Goal: Information Seeking & Learning: Find contact information

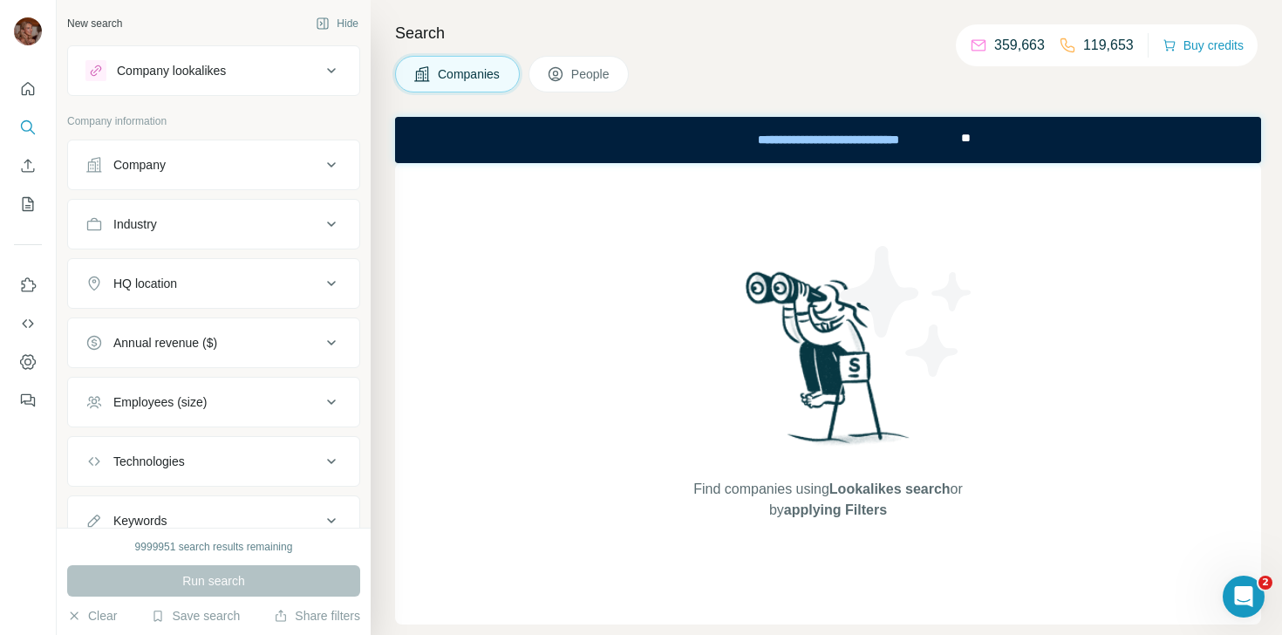
click at [210, 159] on div "Company" at bounding box center [202, 164] width 235 height 17
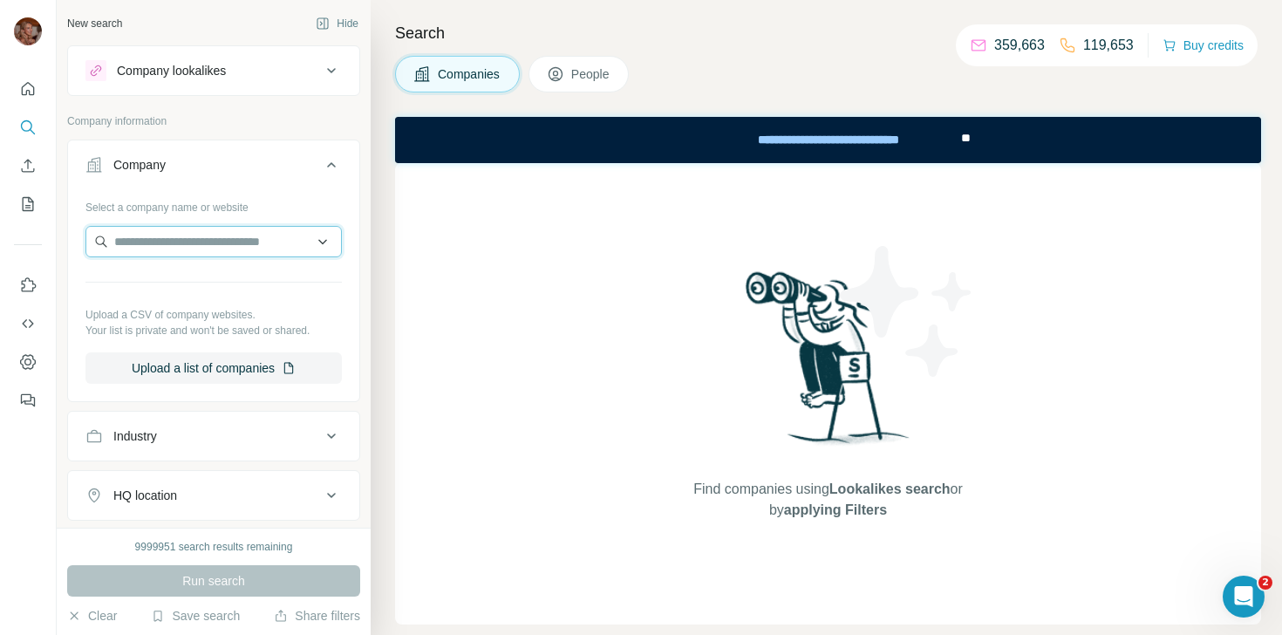
click at [201, 249] on input "text" at bounding box center [213, 241] width 256 height 31
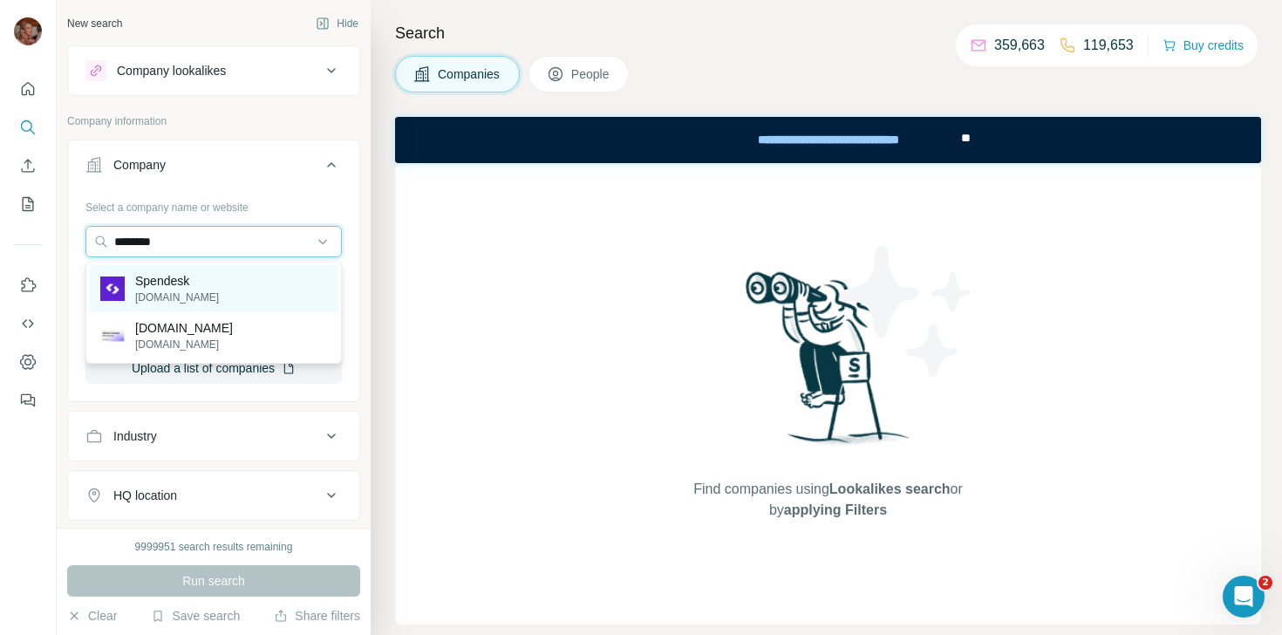
type input "********"
click at [158, 286] on p "Spendesk" at bounding box center [177, 280] width 84 height 17
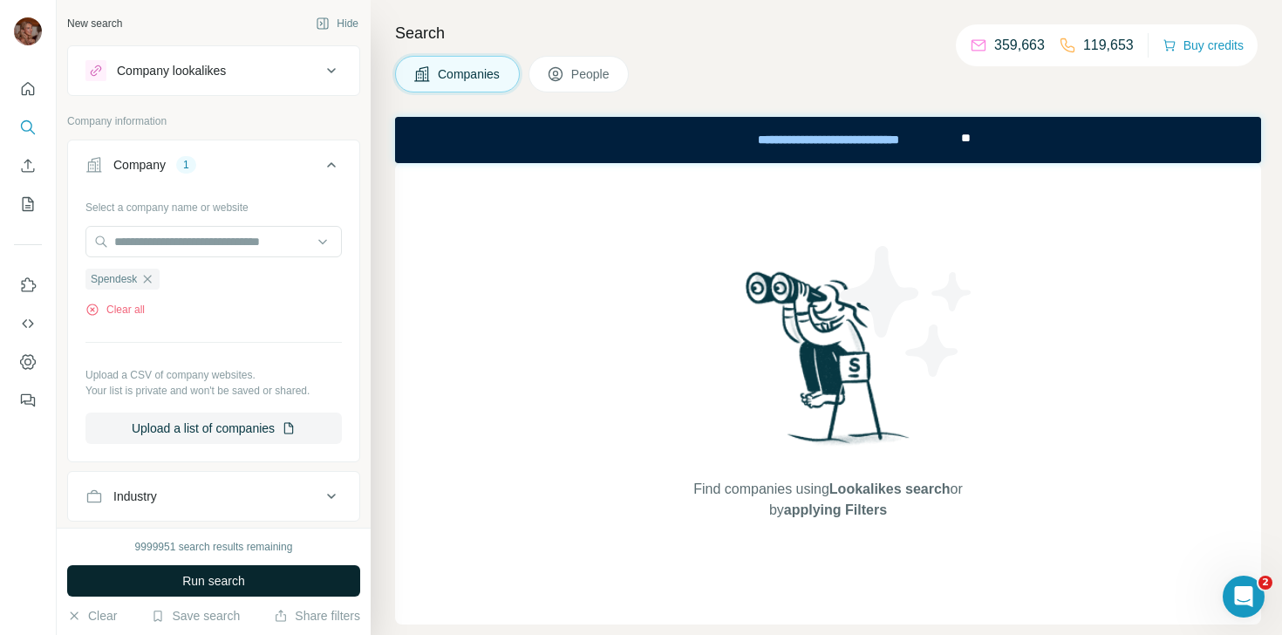
click at [238, 578] on span "Run search" at bounding box center [213, 580] width 63 height 17
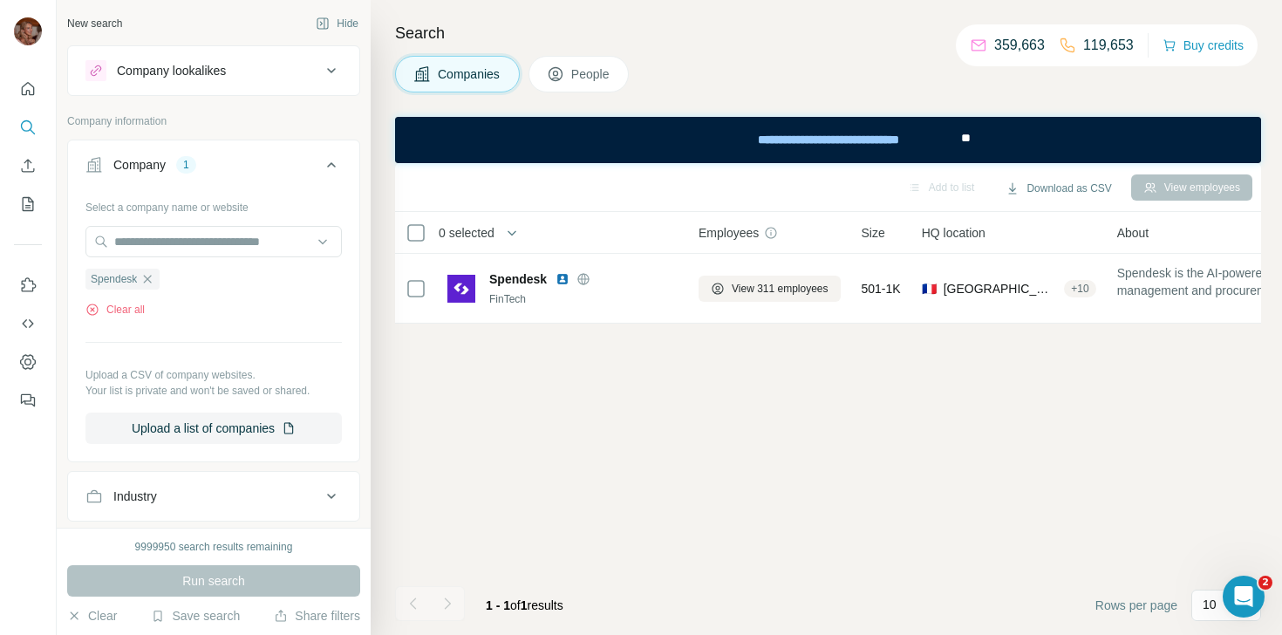
click at [569, 106] on div "Search Companies People Add to list Download as CSV View employees 0 selected C…" at bounding box center [826, 317] width 911 height 635
click at [583, 53] on div "Search Companies People Add to list Download as CSV View employees 0 selected C…" at bounding box center [826, 317] width 911 height 635
click at [589, 78] on span "People" at bounding box center [591, 73] width 40 height 17
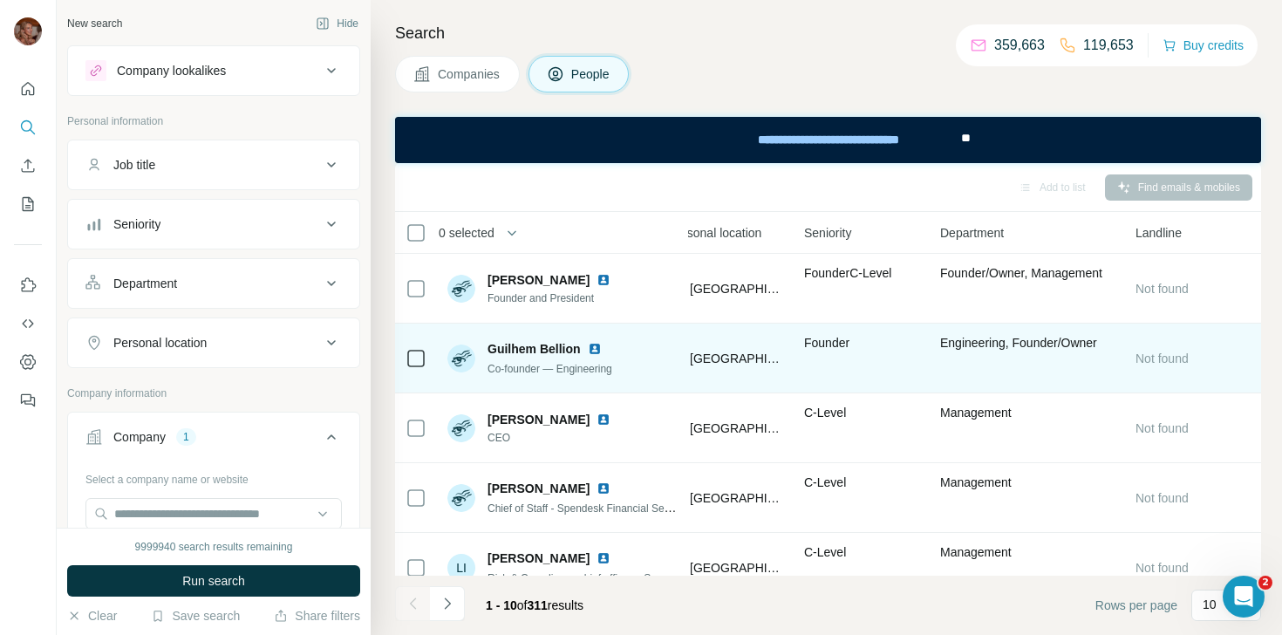
scroll to position [0, 528]
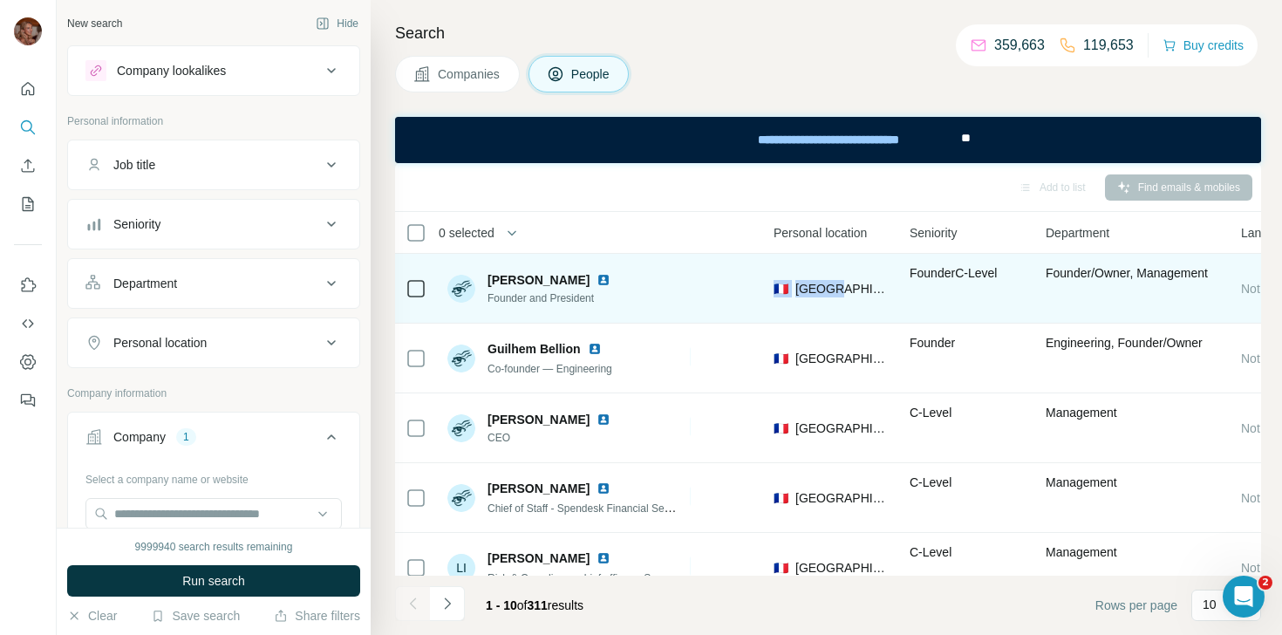
drag, startPoint x: 830, startPoint y: 288, endPoint x: 549, endPoint y: 289, distance: 280.8
click at [0, 0] on tr "[PERSON_NAME] Founder and President [PERSON_NAME] [PERSON_NAME][EMAIL_ADDRESS][…" at bounding box center [0, 0] width 0 height 0
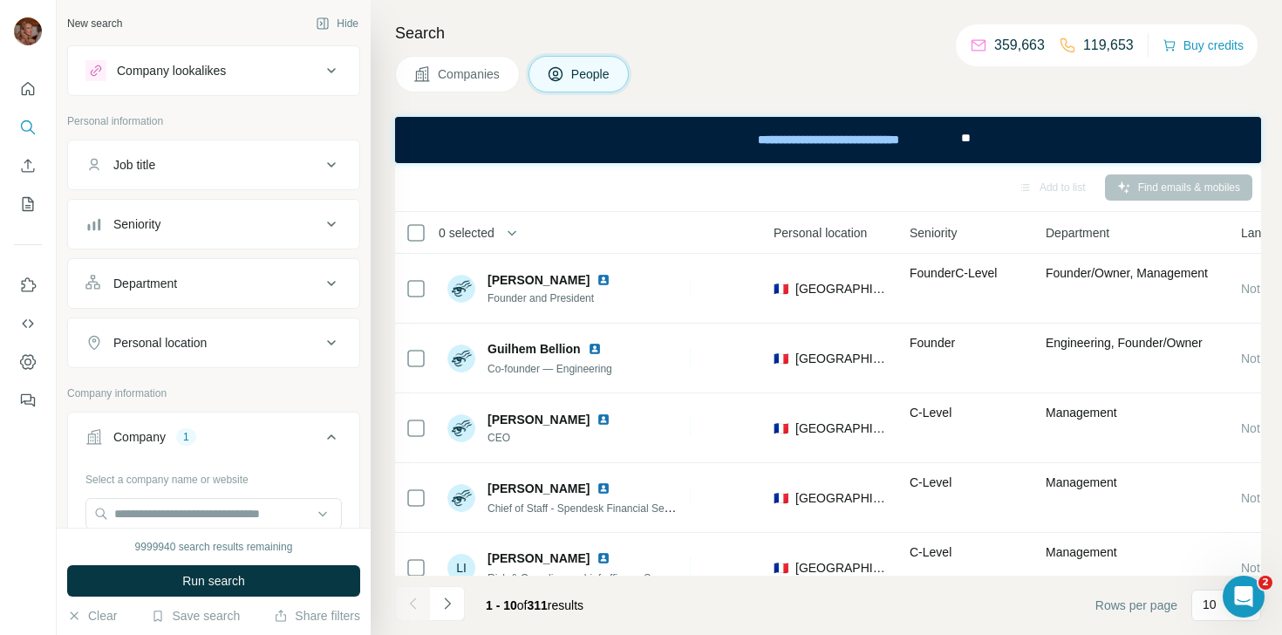
click at [691, 610] on footer "1 - 10 of 311 results Rows per page 10" at bounding box center [828, 605] width 866 height 59
click at [444, 72] on span "Companies" at bounding box center [470, 73] width 64 height 17
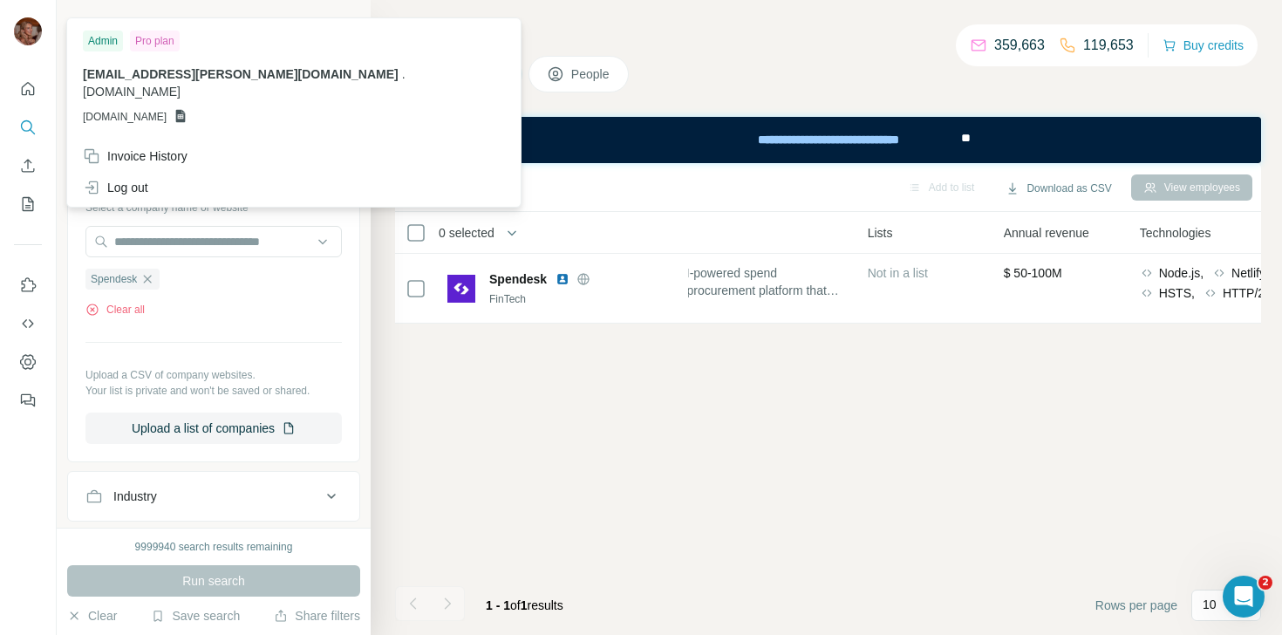
click at [3, 29] on div at bounding box center [28, 317] width 57 height 635
